Goal: Information Seeking & Learning: Understand process/instructions

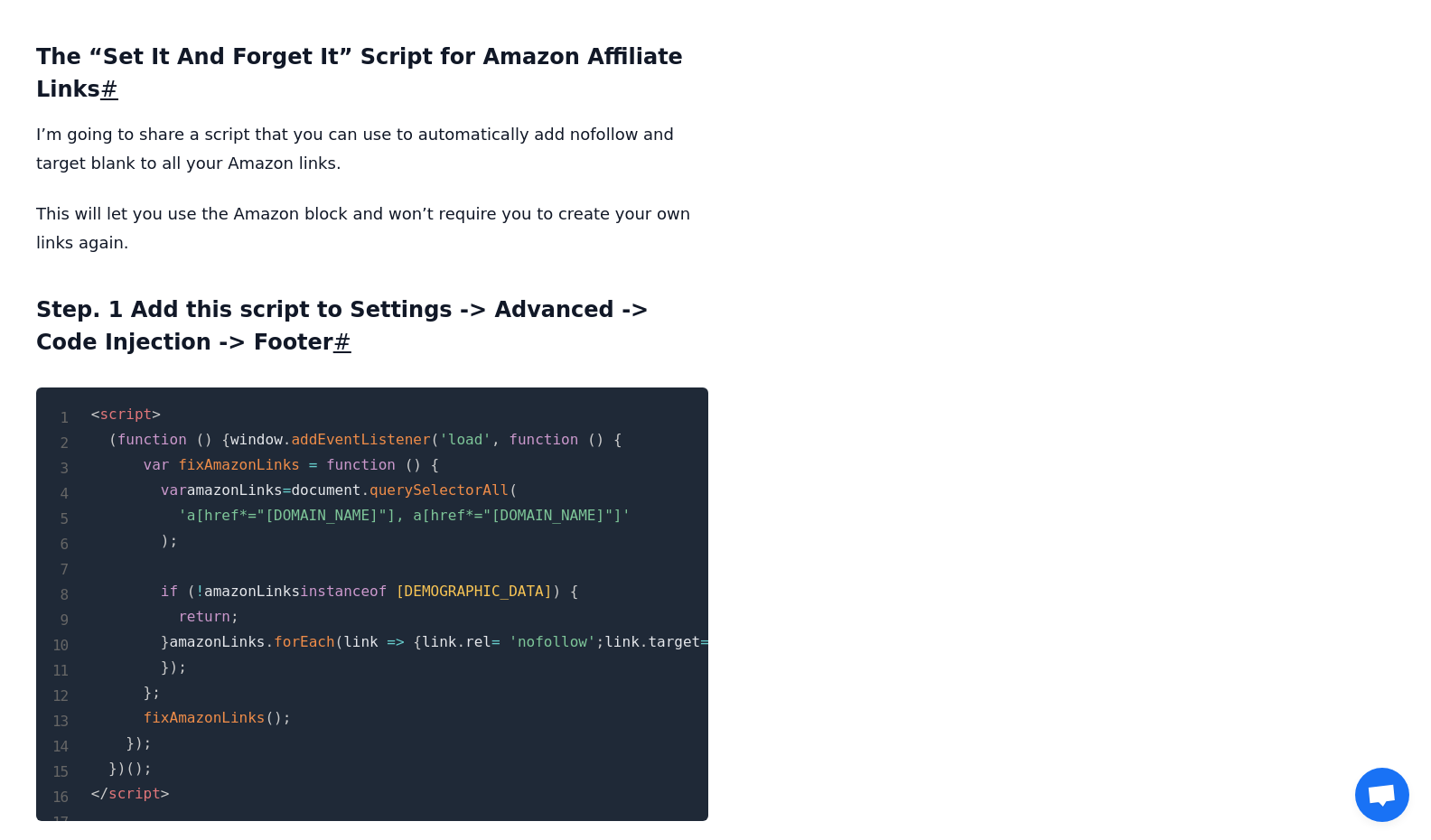
scroll to position [2213, 0]
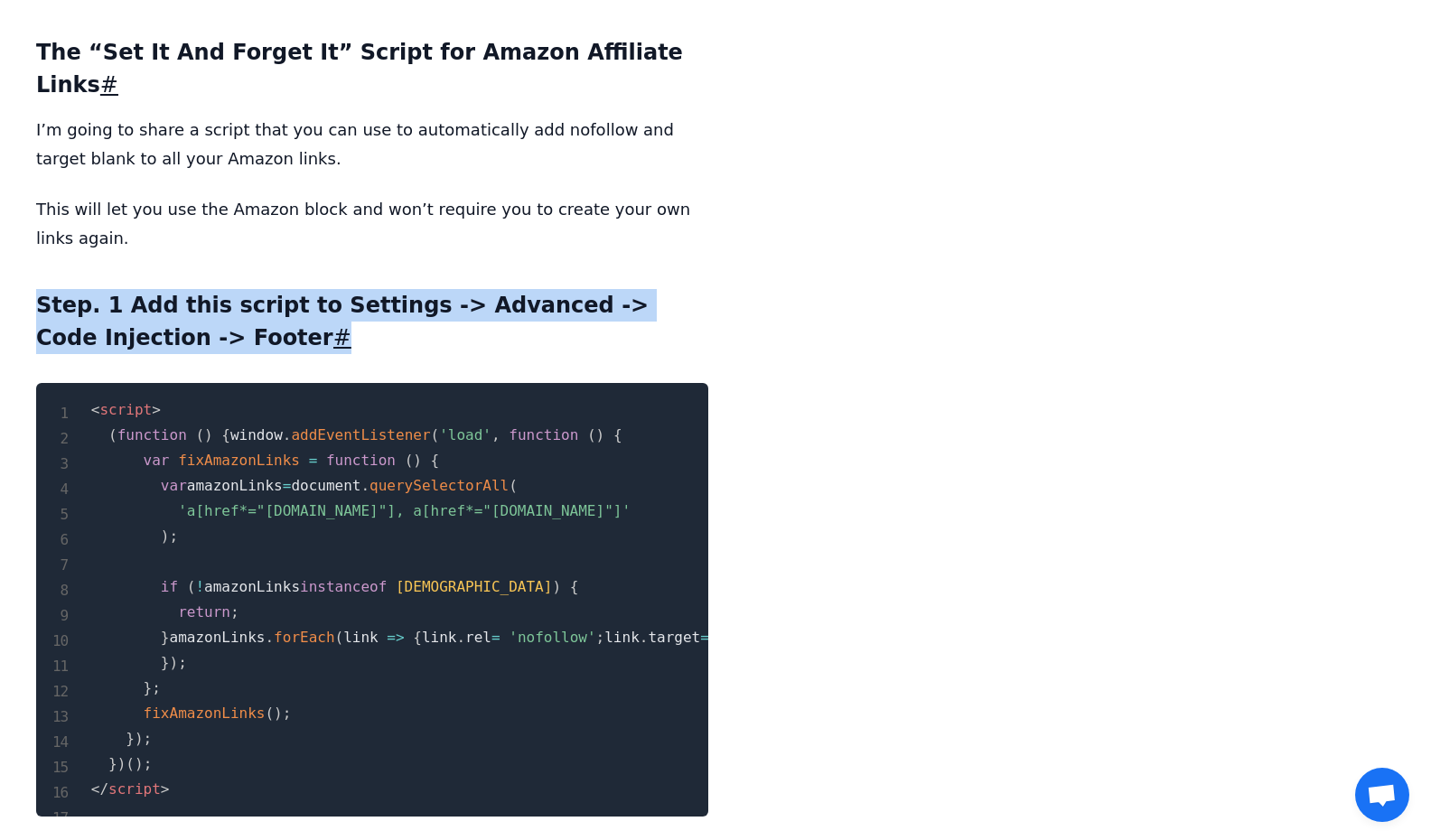
drag, startPoint x: 35, startPoint y: 206, endPoint x: 222, endPoint y: 261, distance: 194.9
click at [222, 261] on main "Fix Amazon Affiliate Links in Squarespace [DATE] Updated: [DATE] undefined View…" at bounding box center [716, 790] width 1388 height 5697
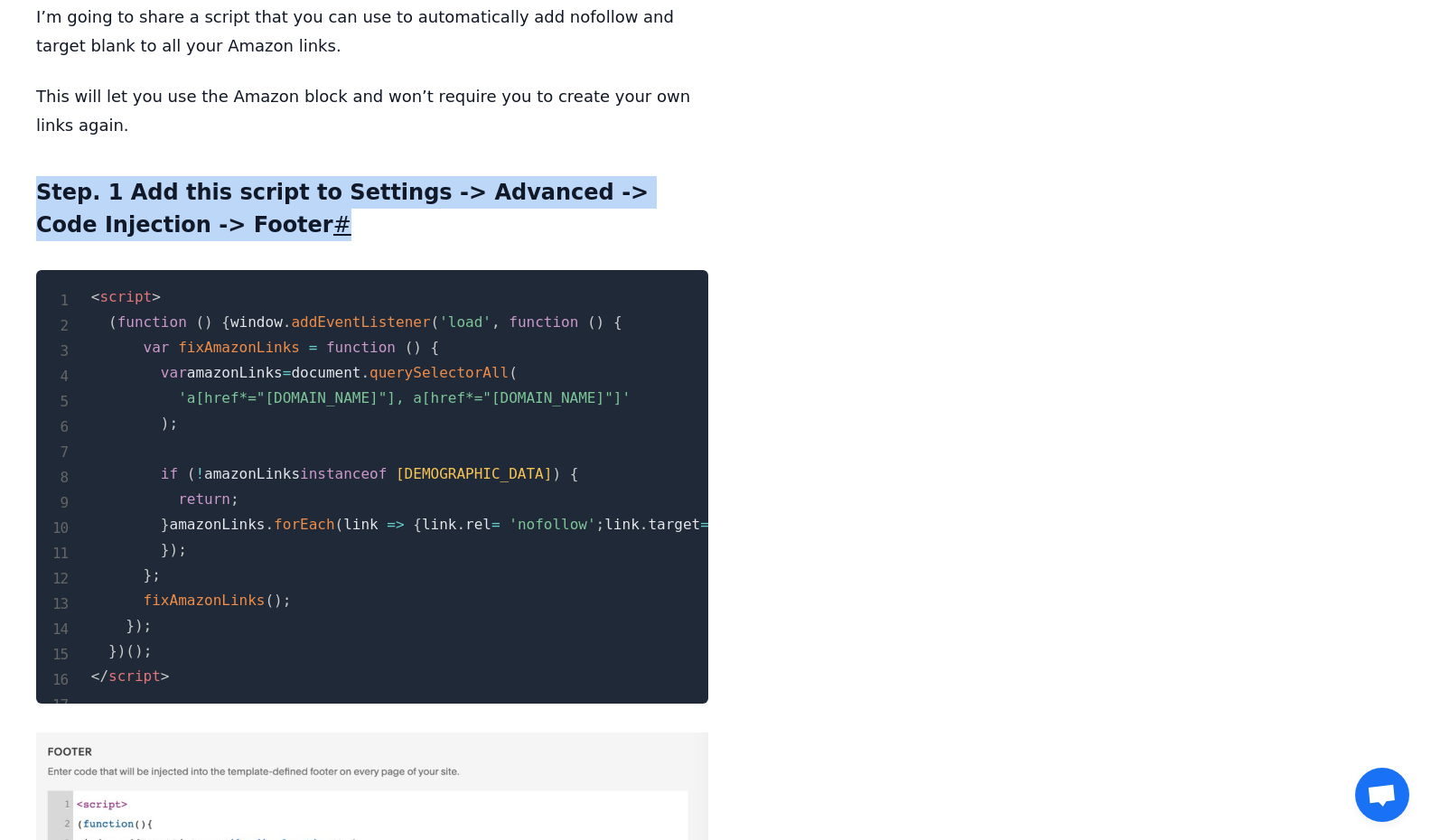
scroll to position [2328, 0]
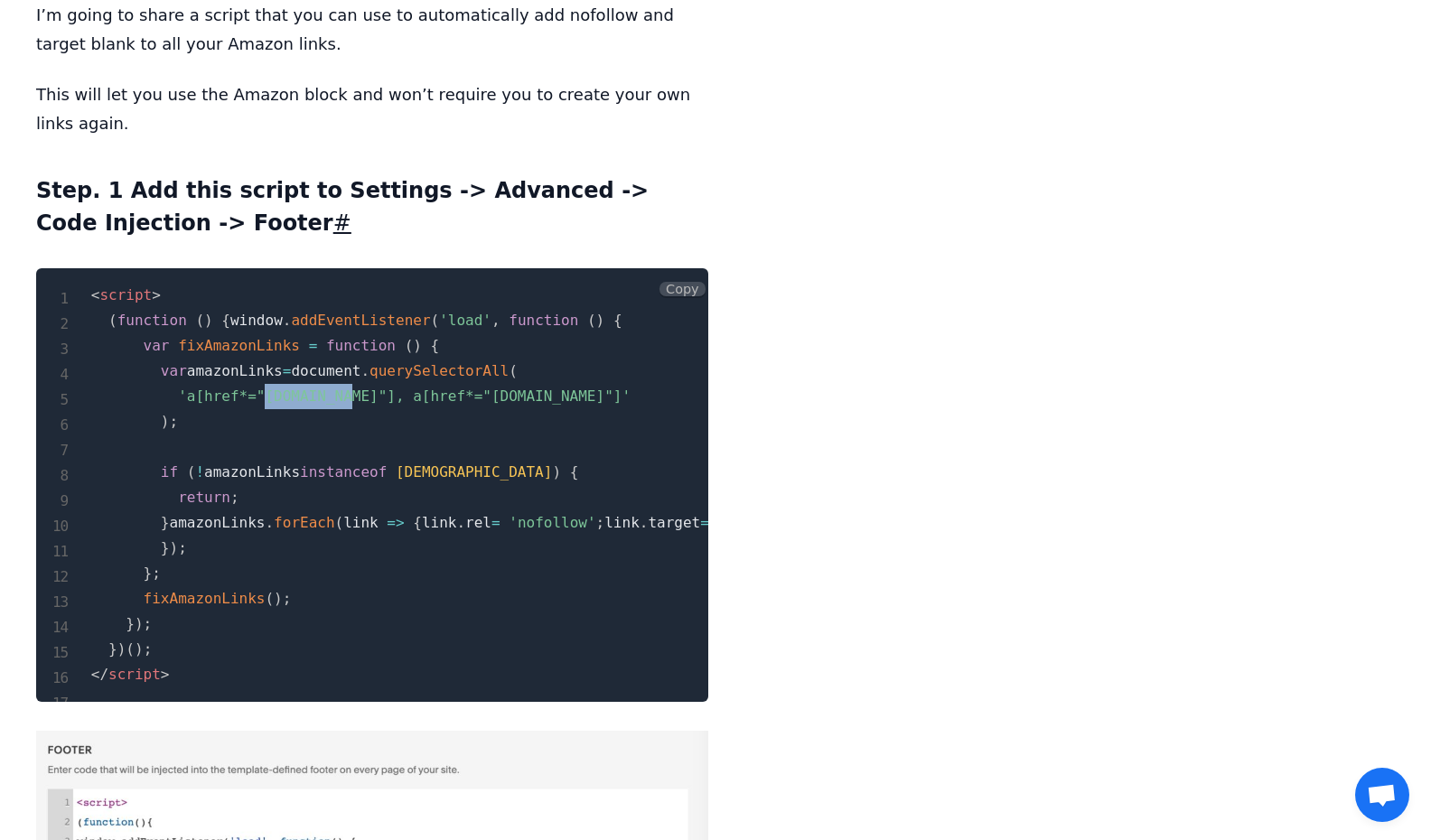
drag, startPoint x: 263, startPoint y: 323, endPoint x: 350, endPoint y: 318, distance: 87.1
click at [350, 387] on span "'a[href*="[DOMAIN_NAME]"], a[href*="[DOMAIN_NAME]"]'" at bounding box center [404, 395] width 453 height 17
drag, startPoint x: 282, startPoint y: 526, endPoint x: 352, endPoint y: 524, distance: 70.0
click at [509, 524] on span "'nofollow'" at bounding box center [551, 522] width 87 height 17
click at [475, 691] on pre "< script > ( function ( ) { window . addEventListener ( 'load' , function ( ) {…" at bounding box center [372, 485] width 672 height 434
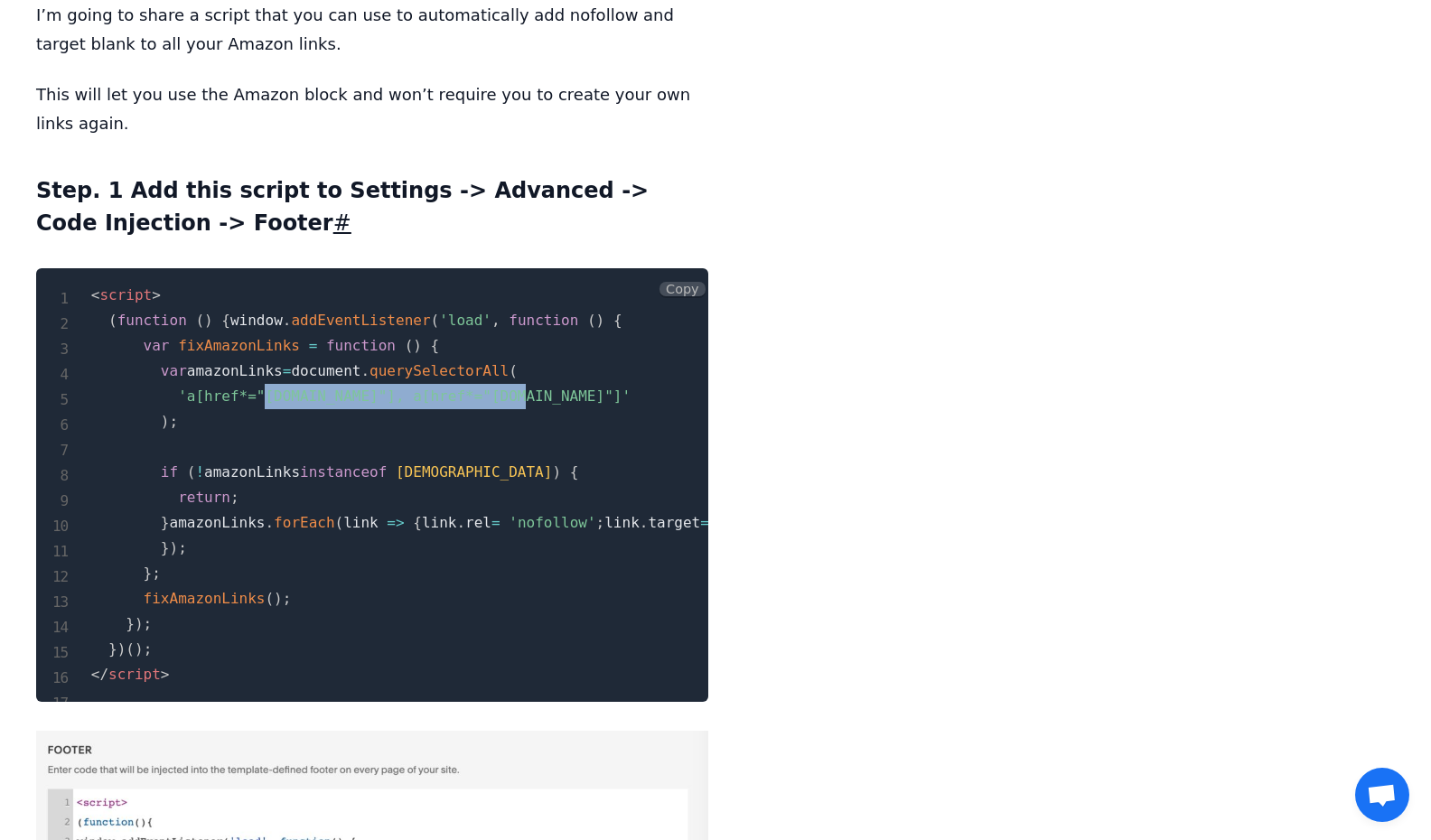
drag, startPoint x: 522, startPoint y: 322, endPoint x: 263, endPoint y: 317, distance: 259.0
click at [263, 387] on span "'a[href*="[DOMAIN_NAME]"], a[href*="[DOMAIN_NAME]"]'" at bounding box center [404, 395] width 453 height 17
drag, startPoint x: 263, startPoint y: 318, endPoint x: 355, endPoint y: 323, distance: 92.1
click at [355, 387] on span "'a[href*="[DOMAIN_NAME]"], a[href*="[DOMAIN_NAME]"]'" at bounding box center [404, 395] width 453 height 17
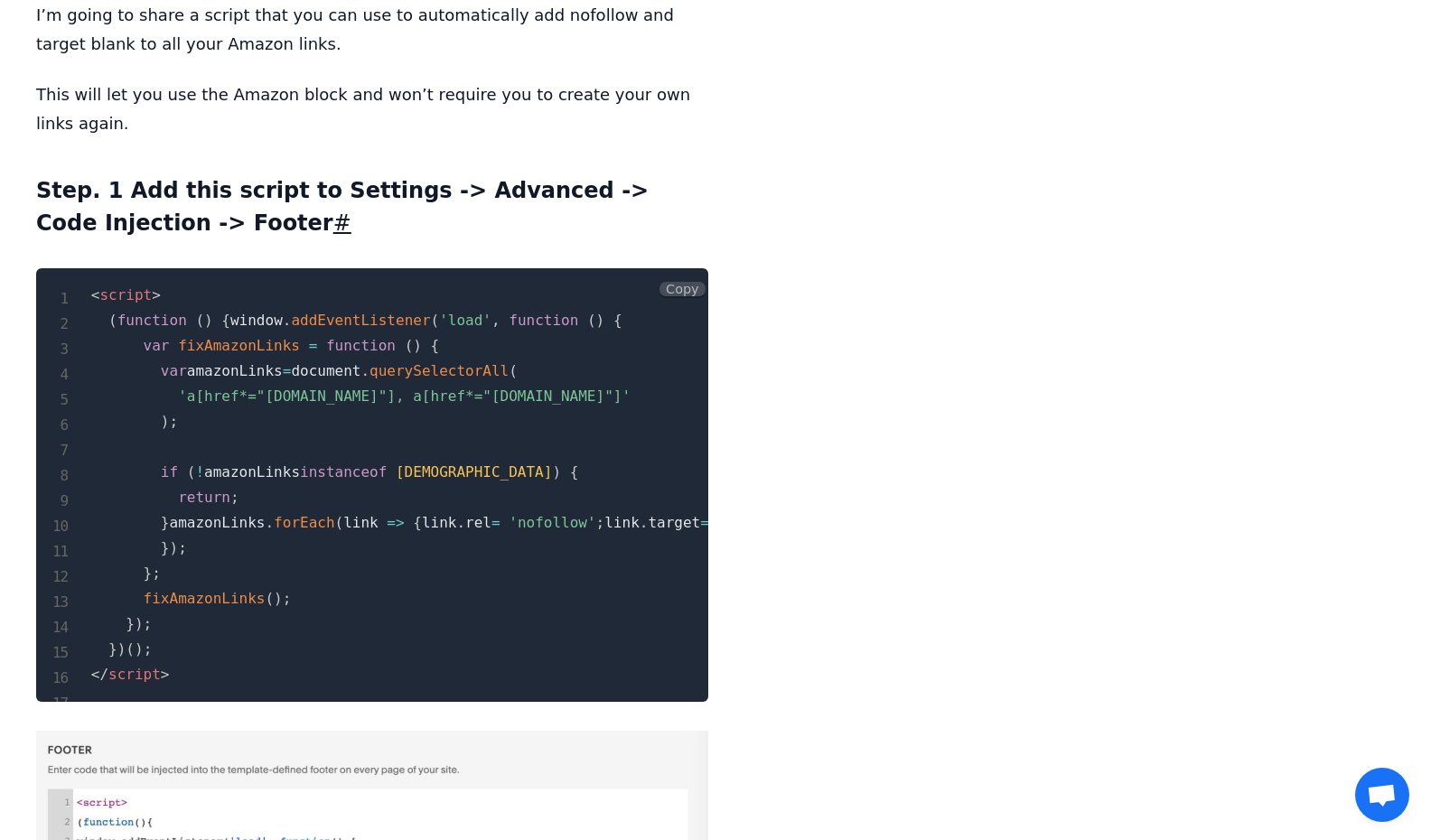
click at [460, 387] on span "'a[href*="[DOMAIN_NAME]"], a[href*="[DOMAIN_NAME]"]'" at bounding box center [404, 395] width 453 height 17
drag, startPoint x: 465, startPoint y: 322, endPoint x: 526, endPoint y: 326, distance: 61.1
click at [526, 387] on span "'a[href*="[DOMAIN_NAME]"], a[href*="[DOMAIN_NAME]"]'" at bounding box center [404, 395] width 453 height 17
click at [523, 387] on span "'a[href*="[DOMAIN_NAME]"], a[href*="[DOMAIN_NAME]"]'" at bounding box center [404, 395] width 453 height 17
drag, startPoint x: 265, startPoint y: 324, endPoint x: 353, endPoint y: 319, distance: 88.1
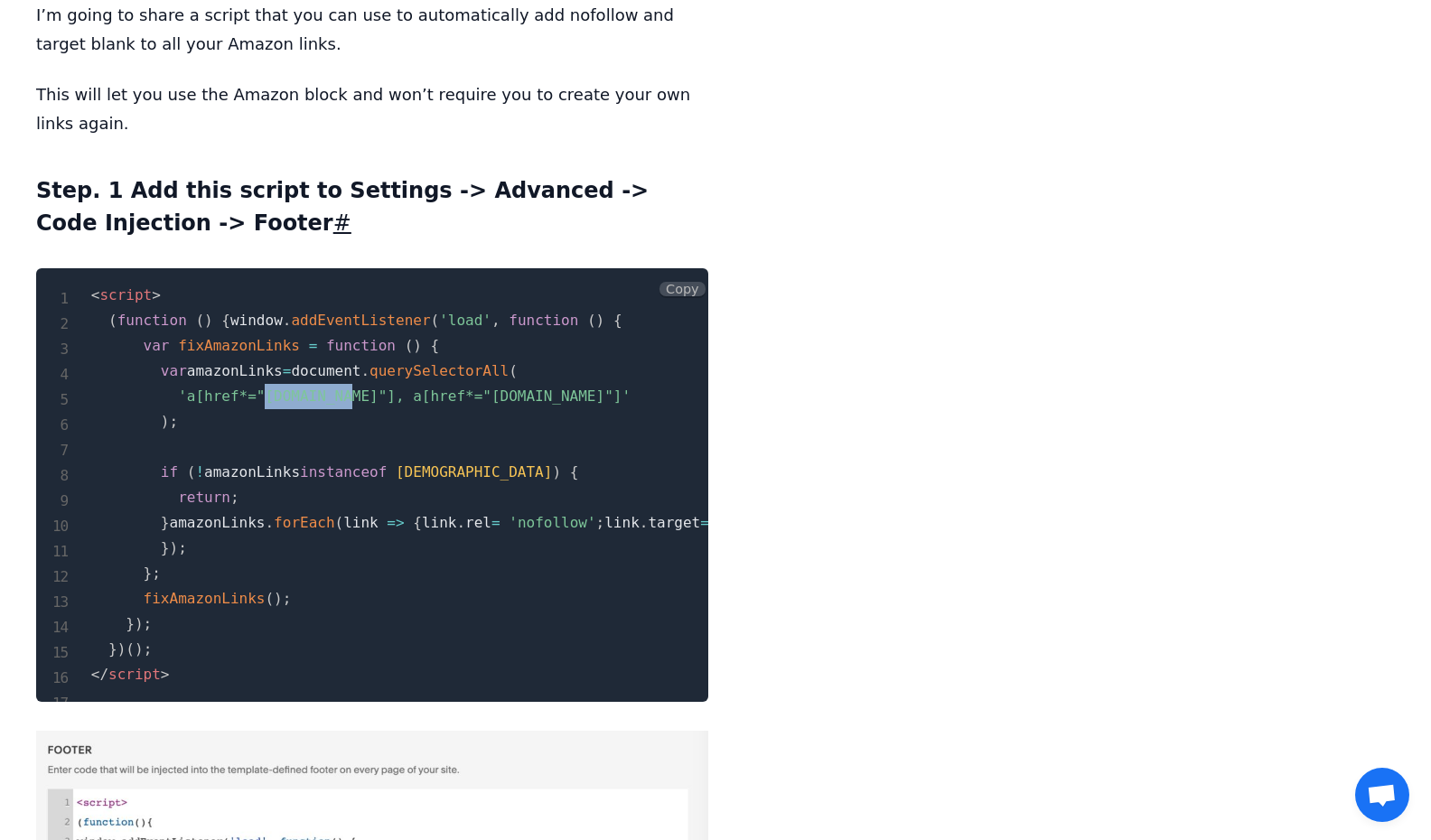
click at [353, 387] on span "'a[href*="[DOMAIN_NAME]"], a[href*="[DOMAIN_NAME]"]'" at bounding box center [404, 395] width 453 height 17
click at [501, 342] on pre "< script > ( function ( ) { window . addEventListener ( 'load' , function ( ) {…" at bounding box center [372, 485] width 672 height 434
drag, startPoint x: 467, startPoint y: 325, endPoint x: 526, endPoint y: 323, distance: 59.0
click at [526, 387] on span "'a[href*="[DOMAIN_NAME]"], a[href*="[DOMAIN_NAME]"]'" at bounding box center [404, 395] width 453 height 17
